Goal: Task Accomplishment & Management: Manage account settings

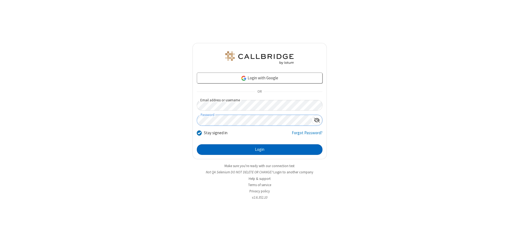
click at [260, 149] on button "Login" at bounding box center [260, 149] width 126 height 11
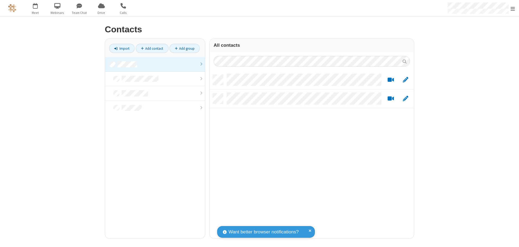
scroll to position [164, 200]
click at [155, 64] on link at bounding box center [155, 64] width 100 height 15
click at [152, 48] on link "Add contact" at bounding box center [152, 48] width 33 height 9
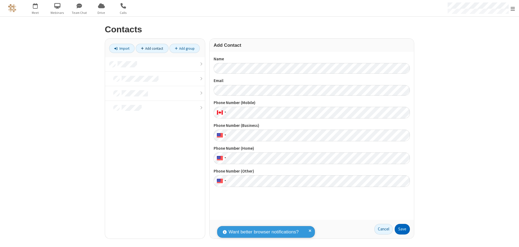
click at [402, 229] on button "Save" at bounding box center [402, 229] width 15 height 11
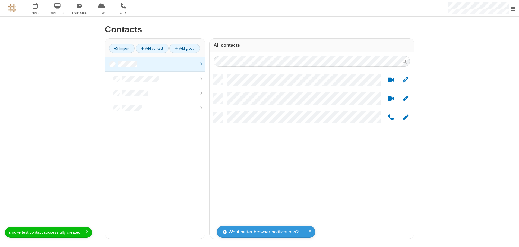
scroll to position [164, 200]
